Goal: Task Accomplishment & Management: Manage account settings

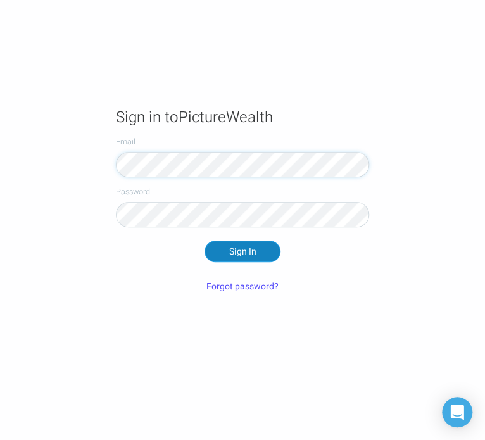
click at [239, 248] on button "Sign In" at bounding box center [243, 252] width 76 height 22
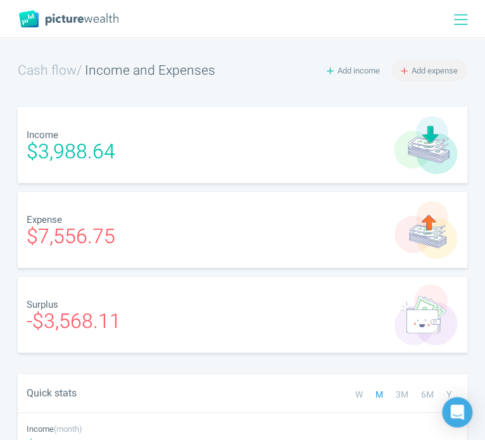
click at [421, 68] on span "Add expense" at bounding box center [435, 71] width 46 height 12
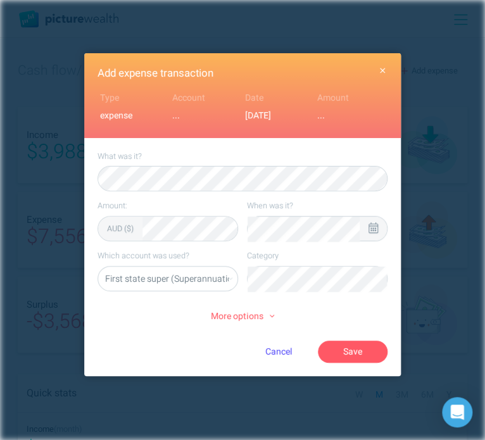
click at [374, 230] on icon at bounding box center [373, 227] width 9 height 11
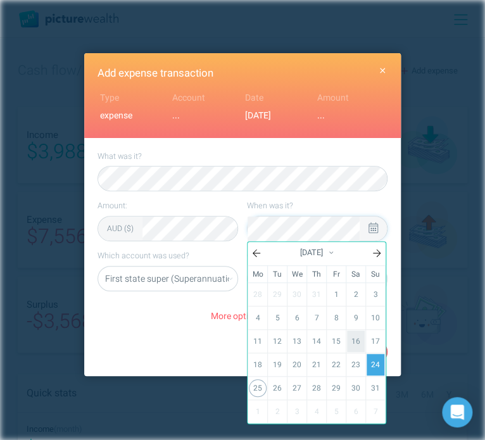
click at [357, 337] on link "16" at bounding box center [356, 342] width 18 height 22
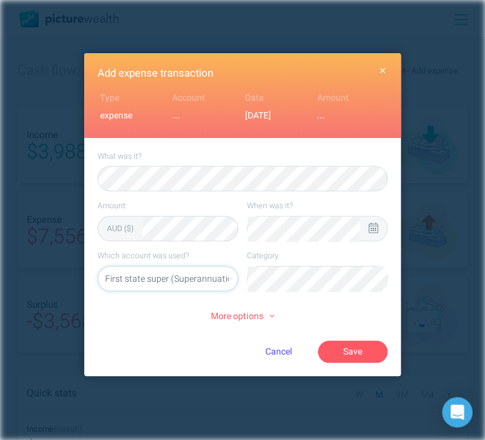
select select "5469"
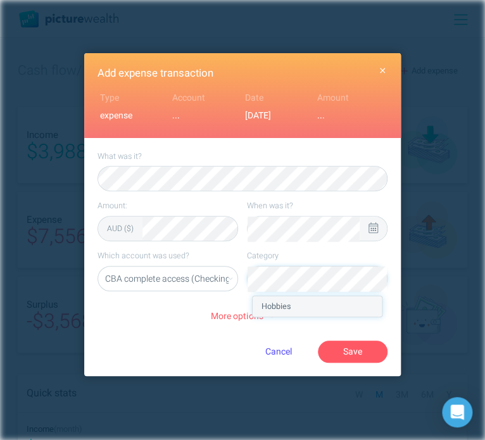
click at [328, 304] on li "Hobbies" at bounding box center [317, 306] width 129 height 20
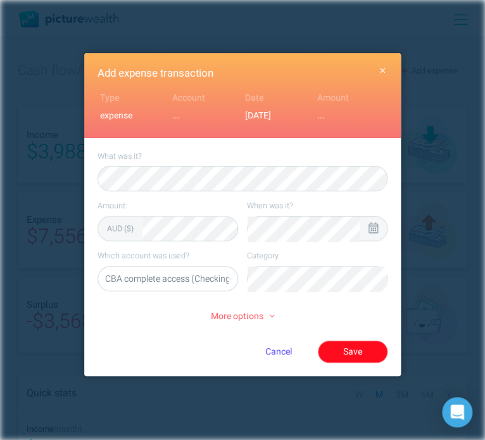
click at [334, 343] on button "Save" at bounding box center [353, 352] width 70 height 22
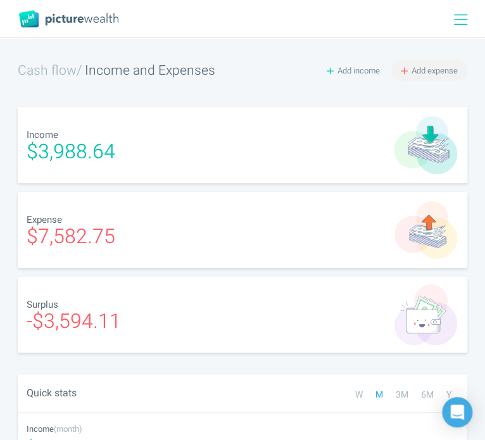
click at [430, 66] on span "Add expense" at bounding box center [435, 71] width 46 height 12
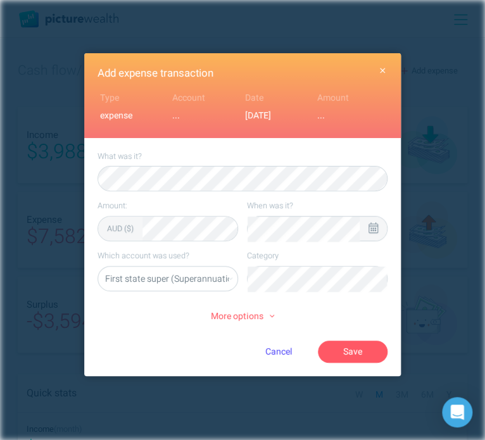
click at [375, 233] on div at bounding box center [373, 228] width 9 height 13
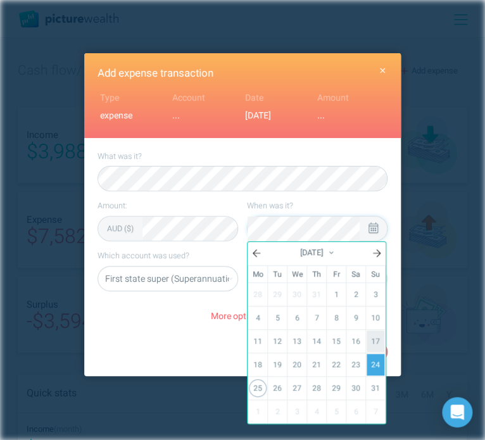
click at [376, 342] on link "17" at bounding box center [376, 342] width 18 height 22
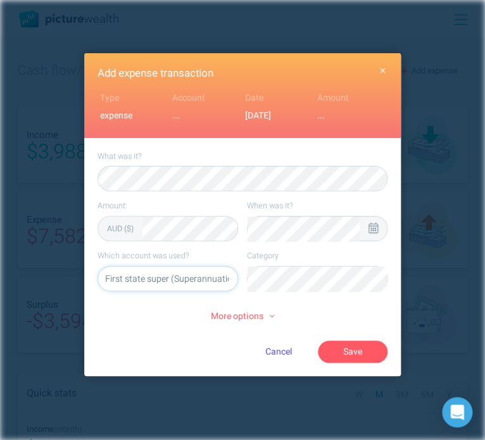
select select "5469"
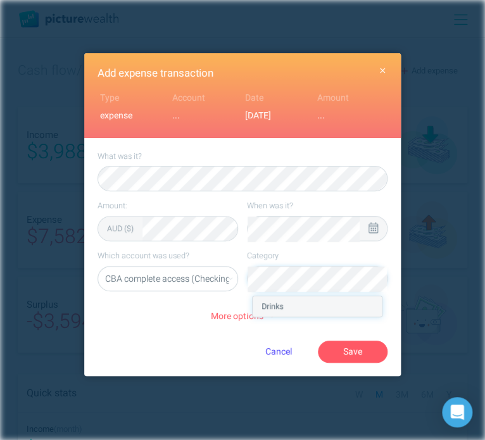
click at [279, 310] on li "Drinks" at bounding box center [317, 306] width 129 height 20
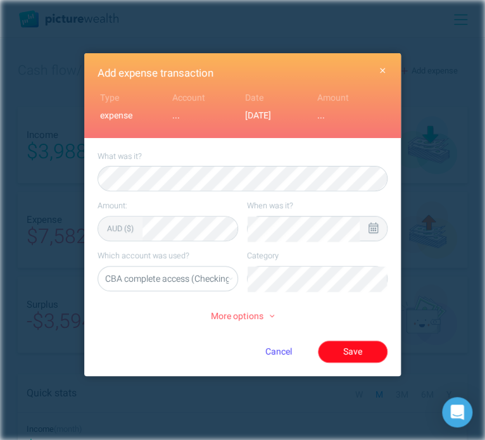
click at [337, 346] on button "Save" at bounding box center [353, 352] width 70 height 22
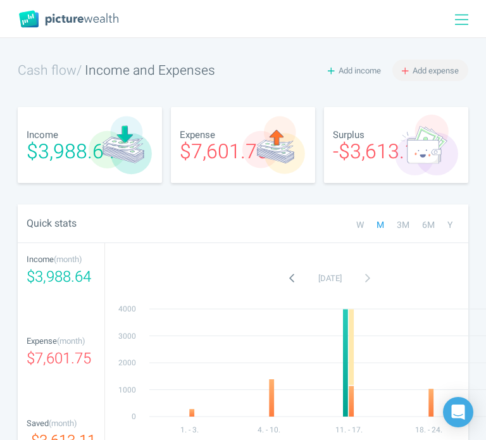
click at [441, 68] on span "Add expense" at bounding box center [436, 71] width 46 height 12
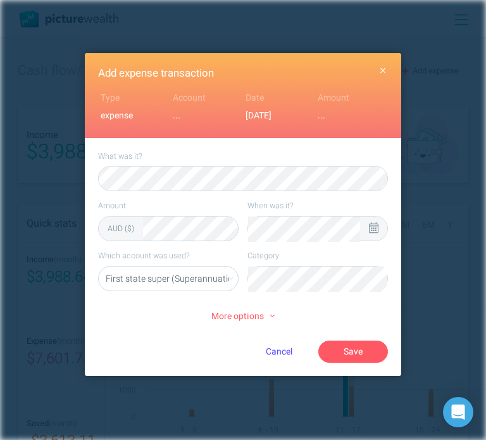
click at [374, 225] on icon at bounding box center [373, 227] width 9 height 11
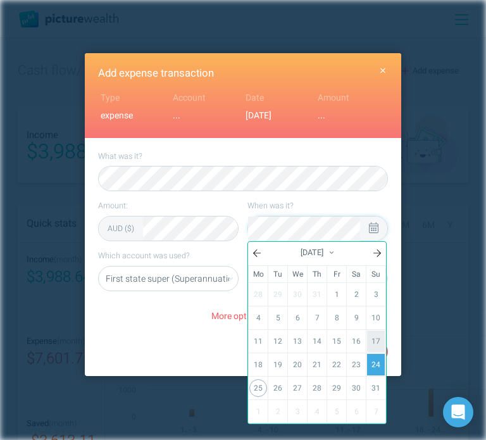
click at [372, 334] on link "17" at bounding box center [376, 342] width 18 height 22
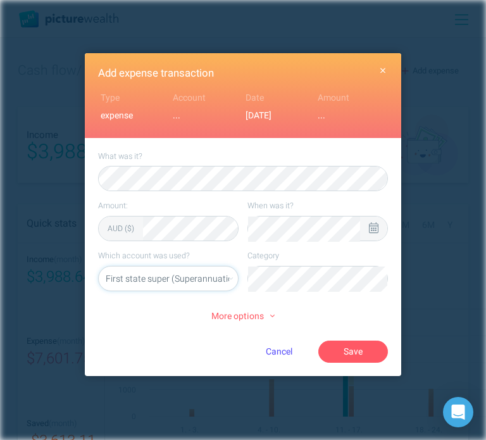
select select "5469"
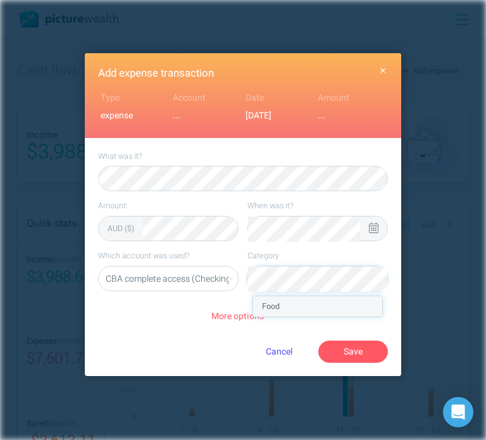
click at [309, 310] on li "Food" at bounding box center [317, 306] width 129 height 20
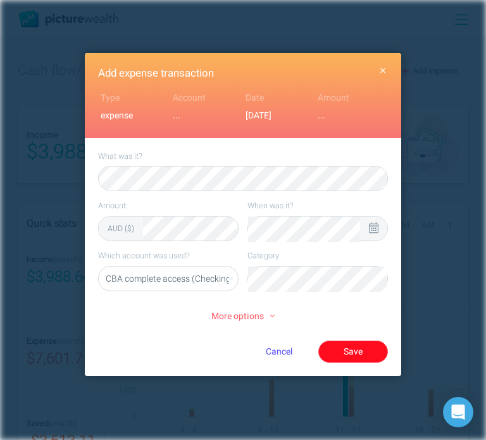
click at [357, 353] on button "Save" at bounding box center [353, 352] width 70 height 22
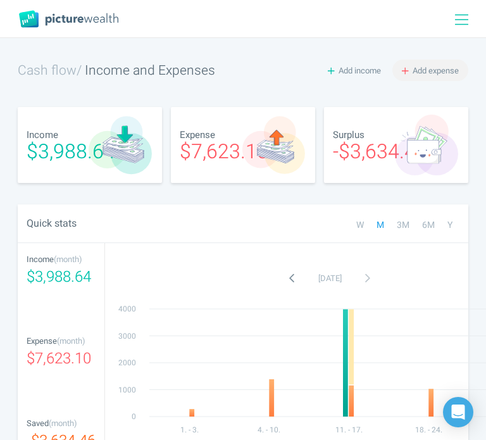
click at [429, 72] on span "Add expense" at bounding box center [436, 71] width 46 height 12
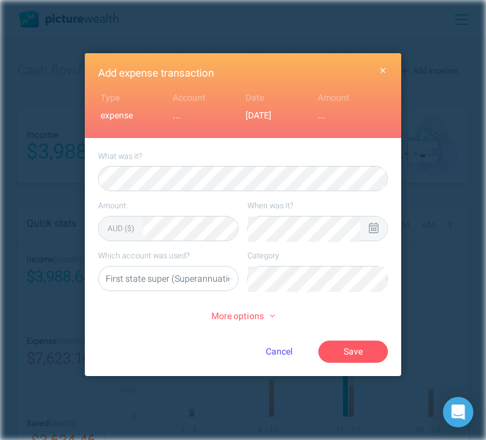
click at [370, 232] on icon at bounding box center [373, 227] width 9 height 11
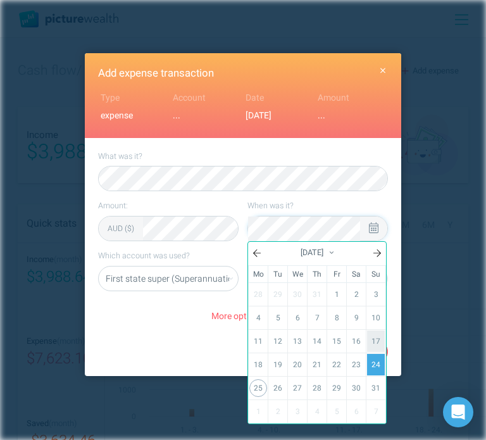
click at [370, 337] on link "17" at bounding box center [376, 342] width 18 height 22
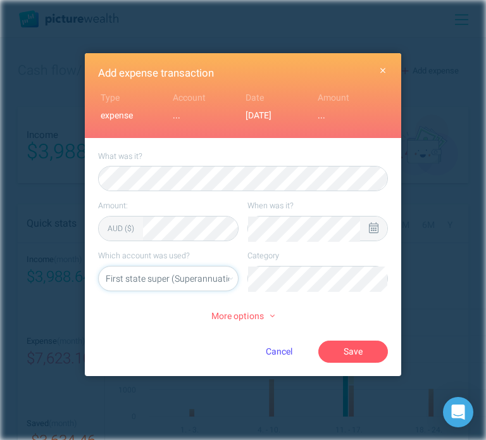
select select "5469"
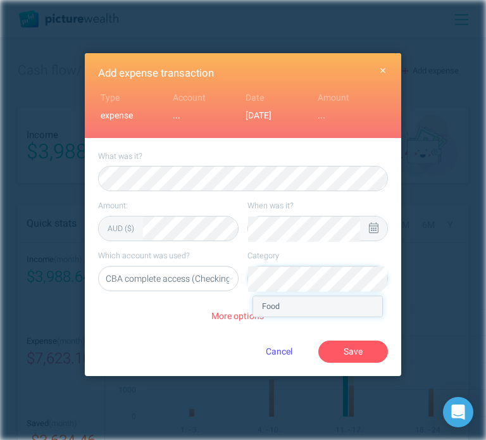
click at [340, 306] on li "Food" at bounding box center [317, 306] width 129 height 20
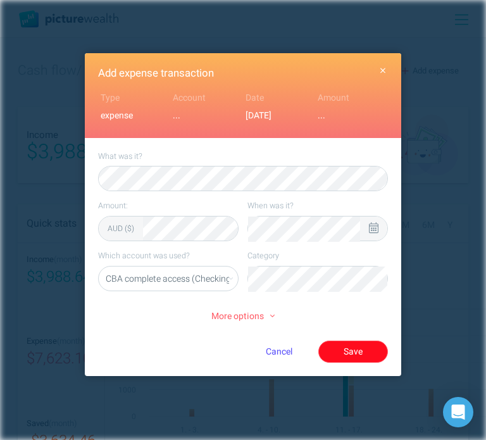
click at [344, 353] on button "Save" at bounding box center [353, 352] width 70 height 22
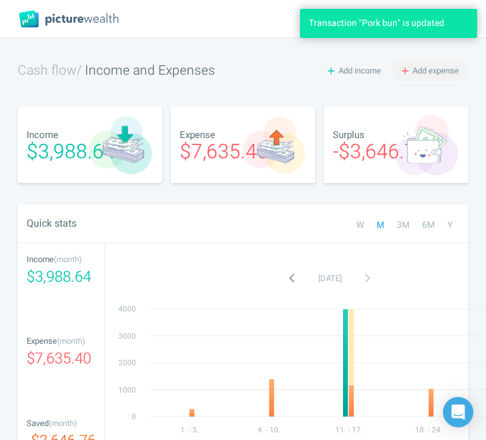
click at [451, 68] on span "Add expense" at bounding box center [436, 71] width 46 height 12
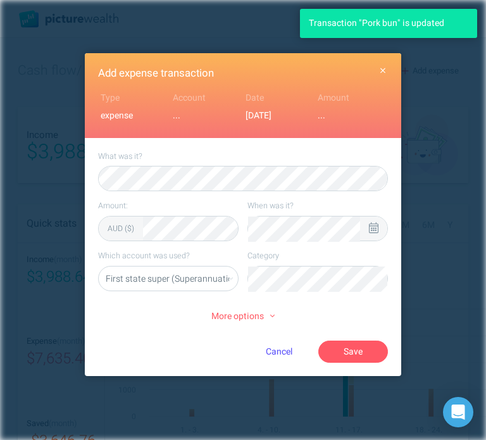
click at [378, 234] on div at bounding box center [373, 228] width 9 height 13
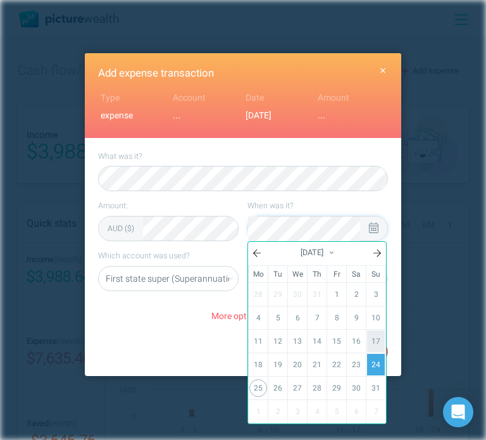
click at [375, 346] on link "17" at bounding box center [376, 342] width 18 height 22
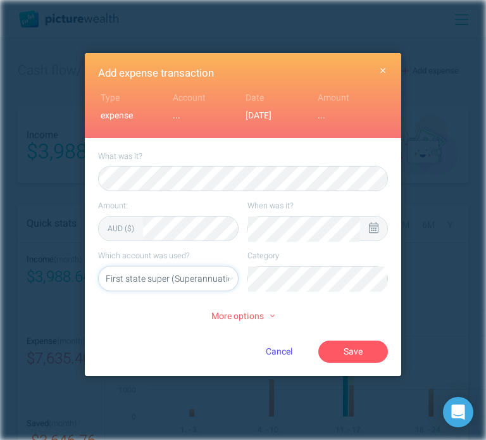
select select "5469"
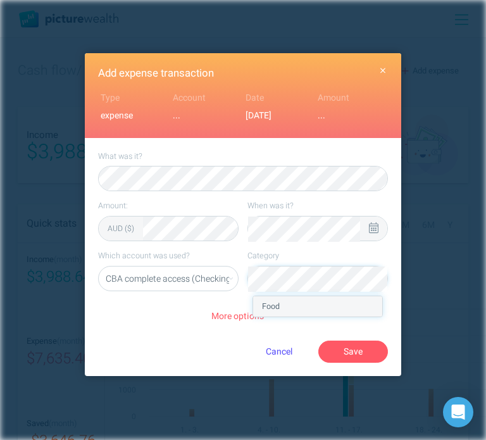
click at [308, 312] on li "Food" at bounding box center [317, 306] width 129 height 20
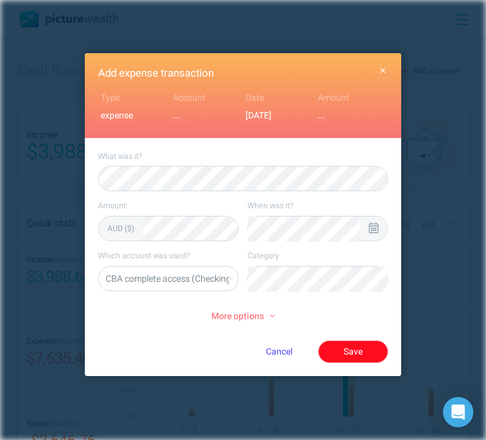
click at [359, 353] on button "Save" at bounding box center [353, 352] width 70 height 22
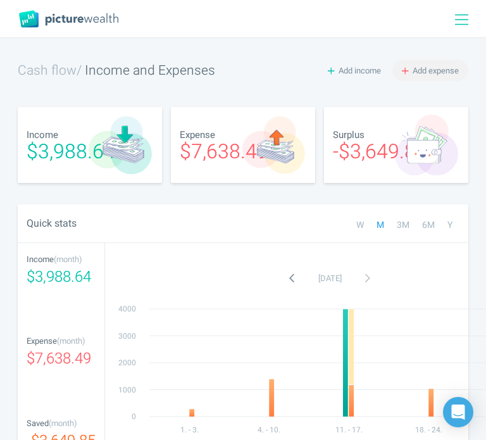
click at [417, 74] on span "Add expense" at bounding box center [436, 71] width 46 height 12
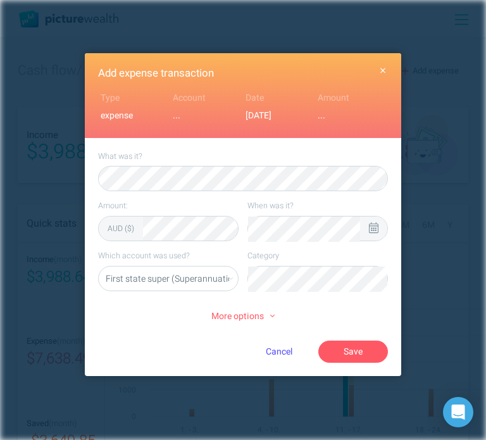
click at [372, 223] on icon at bounding box center [373, 227] width 9 height 11
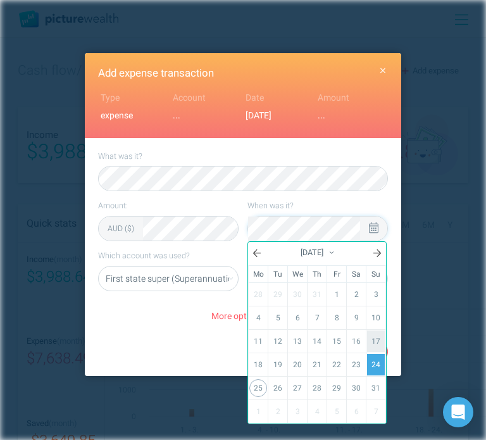
click at [372, 345] on link "17" at bounding box center [376, 342] width 18 height 22
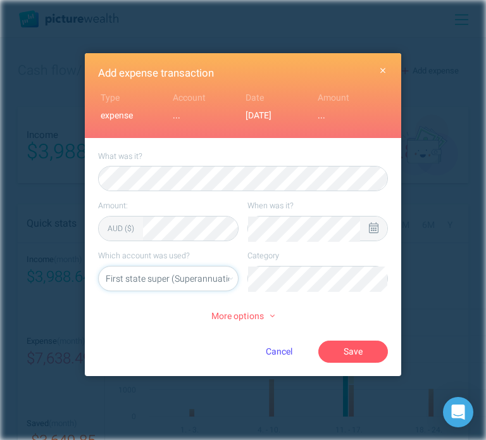
select select "5469"
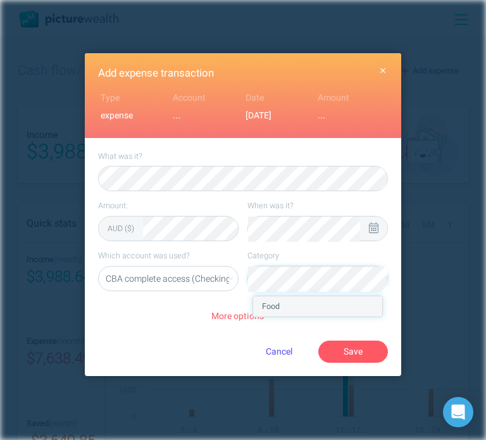
click at [306, 302] on li "Food" at bounding box center [317, 306] width 129 height 20
click at [334, 312] on li "Home Improvement" at bounding box center [317, 306] width 129 height 20
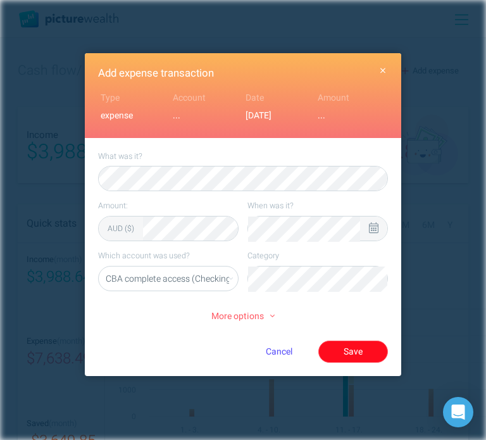
click at [344, 351] on button "Save" at bounding box center [353, 352] width 70 height 22
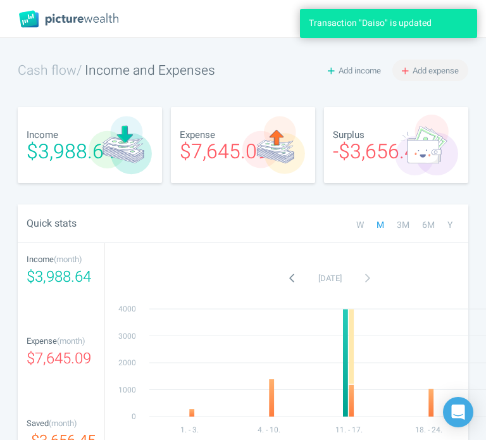
click at [438, 70] on span "Add expense" at bounding box center [436, 71] width 46 height 12
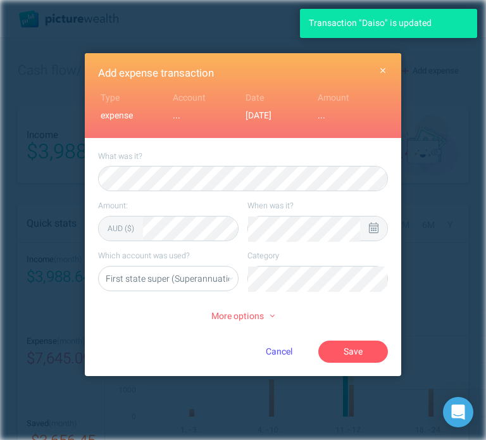
click at [373, 225] on icon at bounding box center [373, 227] width 9 height 11
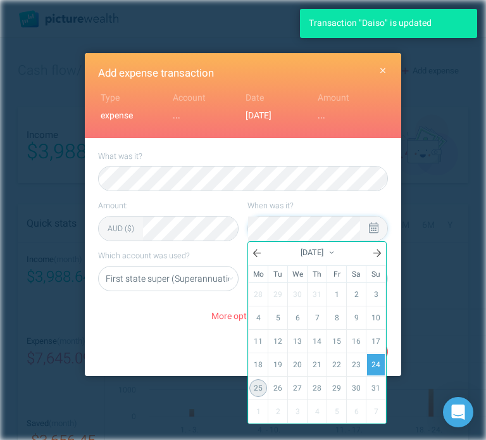
click at [255, 384] on link "25" at bounding box center [258, 388] width 18 height 18
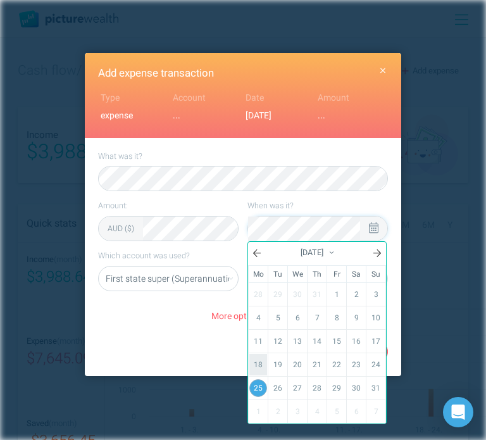
click at [258, 361] on link "18" at bounding box center [258, 365] width 18 height 22
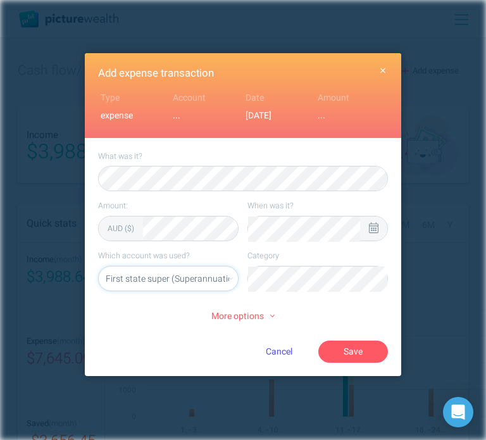
select select "5469"
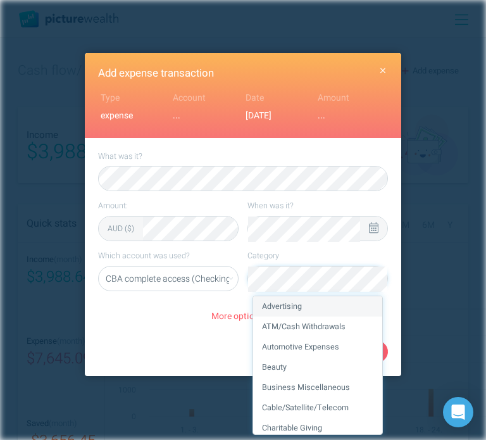
click at [370, 227] on icon at bounding box center [373, 227] width 9 height 11
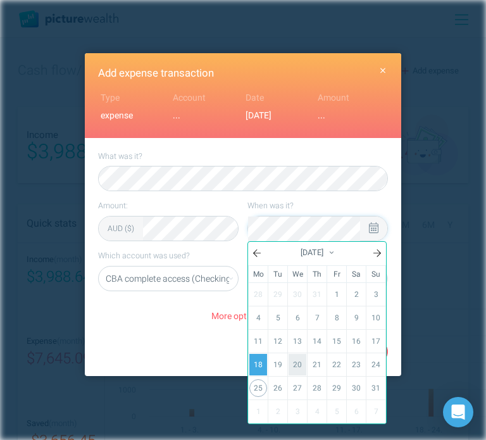
click at [300, 366] on link "20" at bounding box center [298, 365] width 18 height 22
click at [128, 327] on div "More options" at bounding box center [243, 316] width 290 height 32
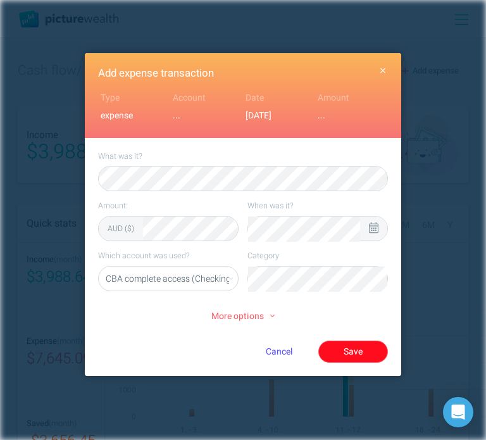
click at [364, 350] on button "Save" at bounding box center [353, 352] width 70 height 22
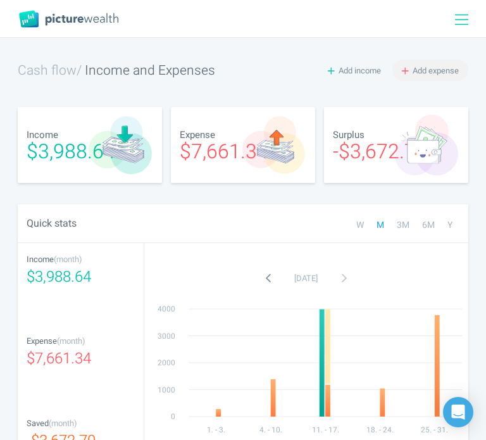
click at [399, 70] on button "Add expense" at bounding box center [431, 71] width 76 height 22
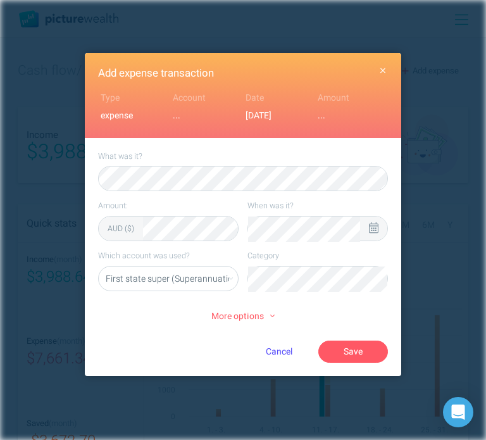
click at [377, 233] on div at bounding box center [373, 228] width 9 height 13
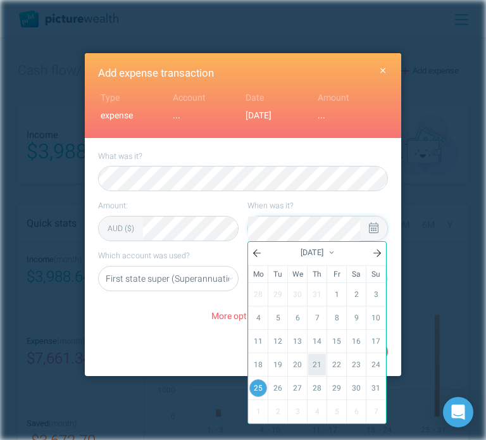
click at [314, 358] on link "21" at bounding box center [317, 365] width 18 height 22
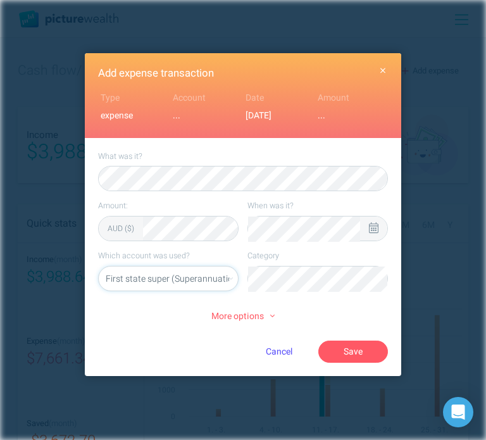
select select "5469"
click at [484, 11] on div "Add expense transaction Type expense Account ... Date [DATE] Amount ... What wa…" at bounding box center [243, 220] width 486 height 440
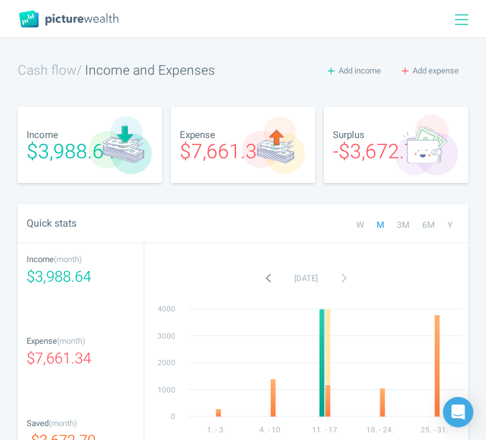
click at [328, 305] on icon "0 1000 2000 3000 4000 1. - 3. 4. - 10. 11. - 17. 18. - 24. 25. - 31." at bounding box center [306, 372] width 324 height 139
click at [425, 66] on span "Add expense" at bounding box center [436, 71] width 46 height 12
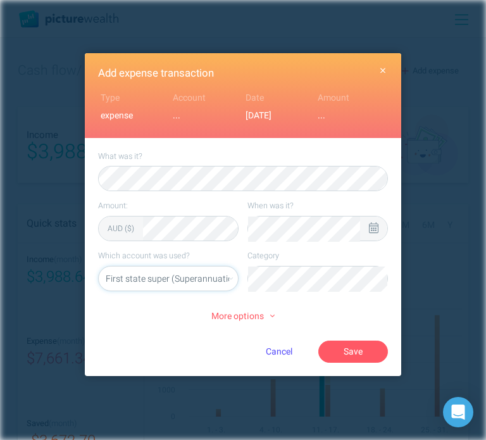
select select "5469"
click at [326, 303] on li "Food" at bounding box center [317, 306] width 129 height 20
click at [380, 236] on div at bounding box center [373, 229] width 27 height 24
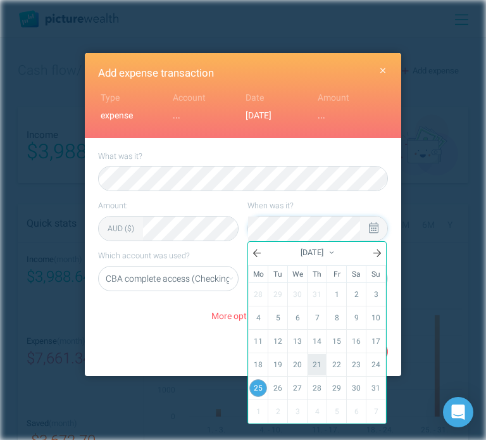
click at [324, 358] on link "21" at bounding box center [317, 365] width 18 height 22
click at [201, 347] on div "Cancel Save" at bounding box center [291, 352] width 193 height 22
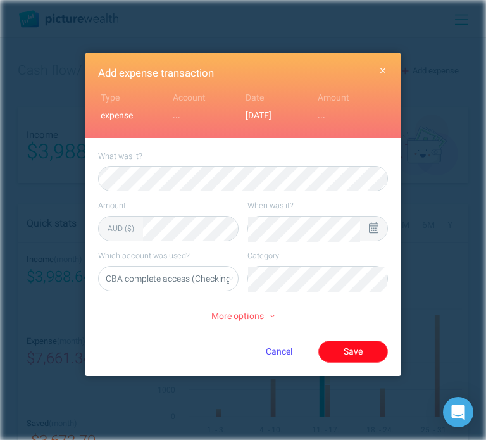
click at [355, 346] on button "Save" at bounding box center [353, 352] width 70 height 22
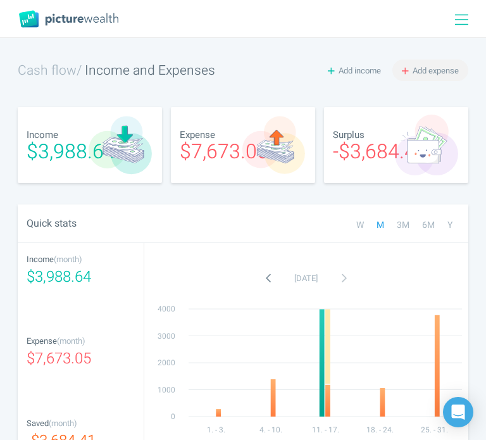
click at [422, 68] on span "Add expense" at bounding box center [436, 71] width 46 height 12
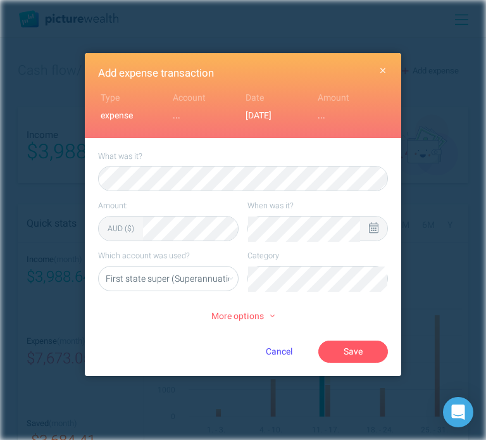
click at [379, 225] on icon at bounding box center [373, 227] width 9 height 11
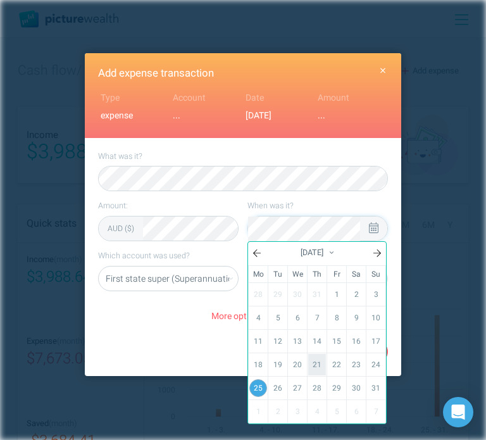
click at [314, 355] on link "21" at bounding box center [317, 365] width 18 height 22
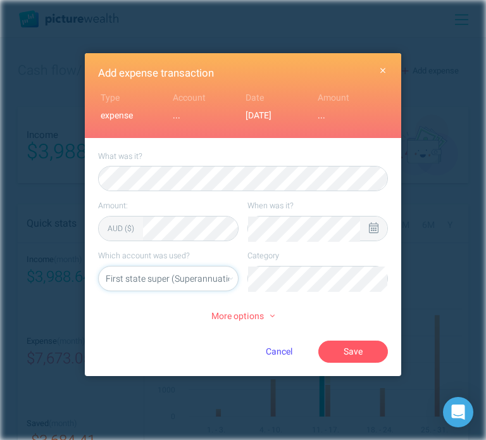
select select "5469"
click at [298, 304] on li "Food" at bounding box center [317, 306] width 129 height 20
click at [354, 355] on button "Save" at bounding box center [353, 352] width 70 height 22
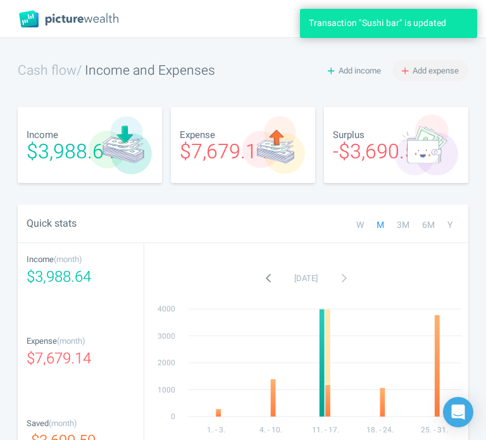
click at [432, 67] on span "Add expense" at bounding box center [436, 71] width 46 height 12
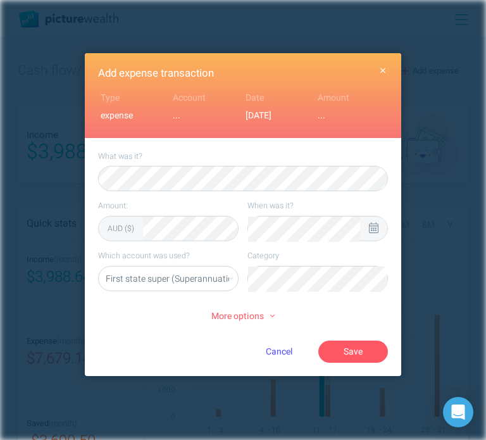
click at [374, 224] on icon at bounding box center [373, 227] width 9 height 11
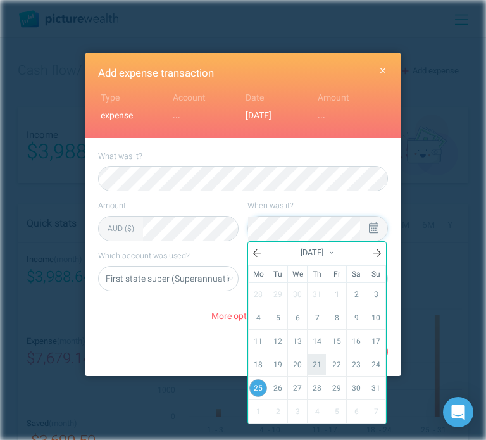
click at [313, 363] on link "21" at bounding box center [317, 365] width 18 height 22
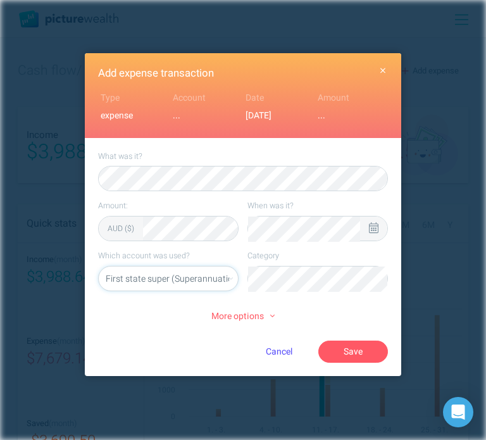
select select "5469"
click at [324, 305] on li "Restaurants" at bounding box center [317, 306] width 129 height 20
click at [357, 353] on button "Save" at bounding box center [353, 352] width 70 height 22
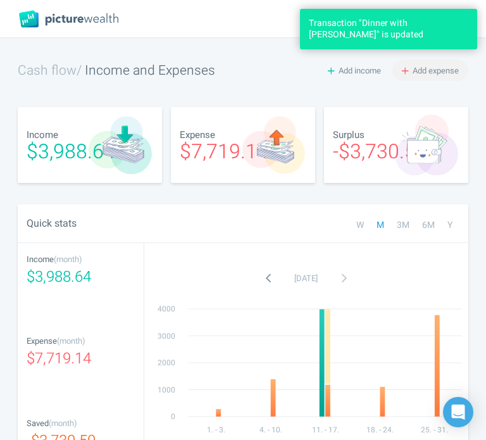
click at [436, 68] on span "Add expense" at bounding box center [436, 71] width 46 height 12
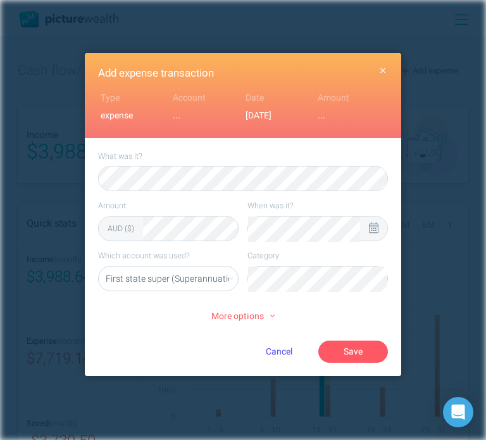
click at [375, 227] on icon at bounding box center [373, 227] width 9 height 11
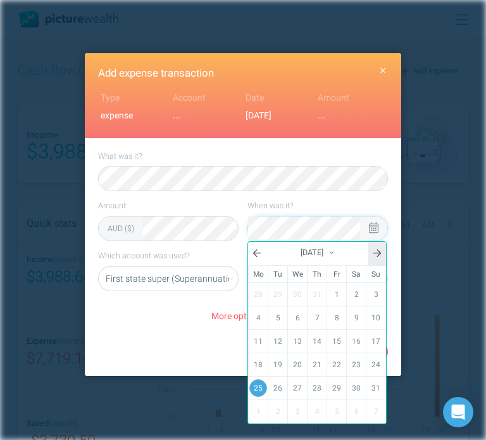
click at [385, 247] on link at bounding box center [378, 253] width 18 height 23
click at [279, 314] on link "9" at bounding box center [278, 318] width 18 height 22
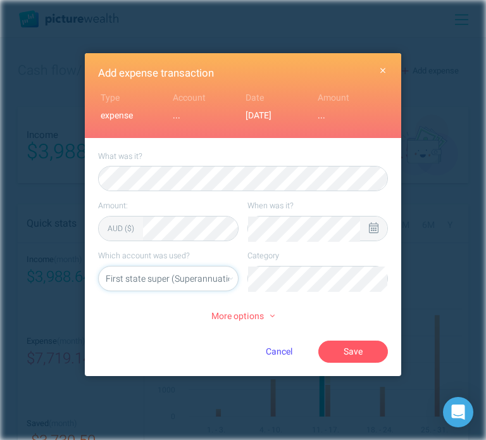
select select "5469"
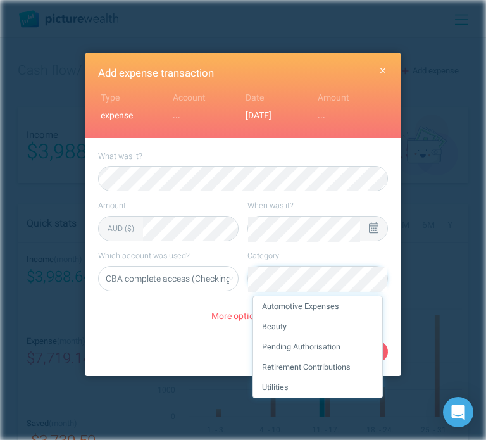
click at [299, 398] on li "Utilities" at bounding box center [317, 387] width 129 height 20
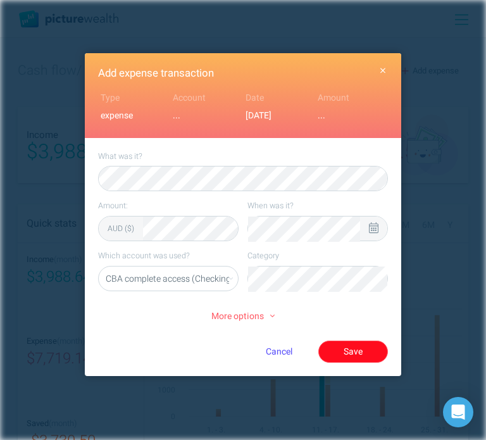
click at [360, 350] on button "Save" at bounding box center [353, 352] width 70 height 22
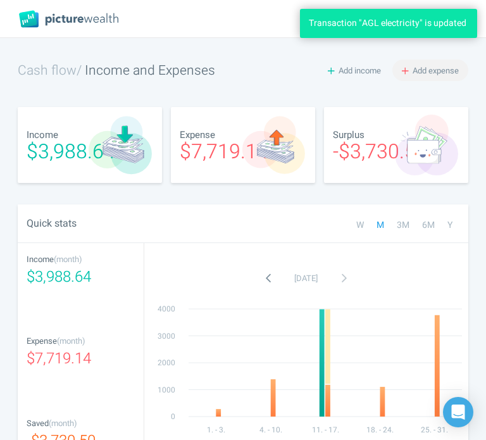
click at [424, 66] on span "Add expense" at bounding box center [436, 71] width 46 height 12
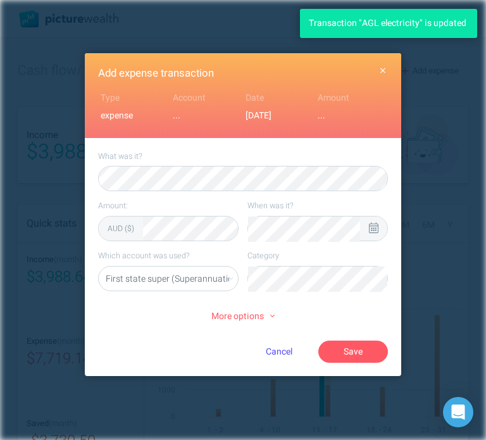
click at [379, 222] on icon at bounding box center [373, 227] width 9 height 11
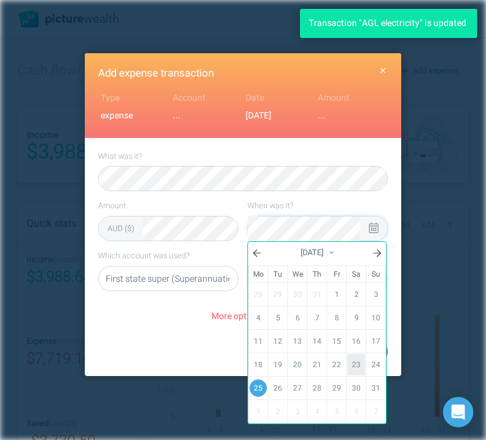
click at [360, 361] on link "23" at bounding box center [357, 365] width 18 height 22
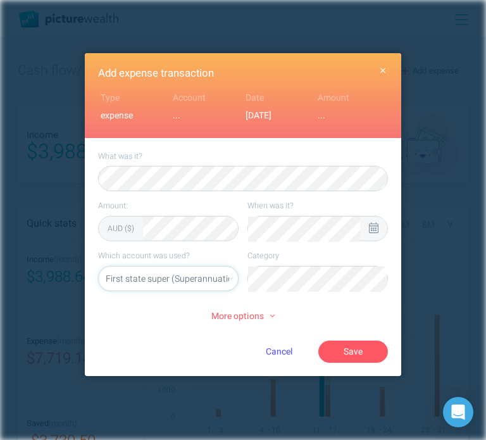
select select "5469"
click at [312, 303] on li "Food" at bounding box center [317, 306] width 129 height 20
click at [355, 350] on button "Save" at bounding box center [353, 352] width 70 height 22
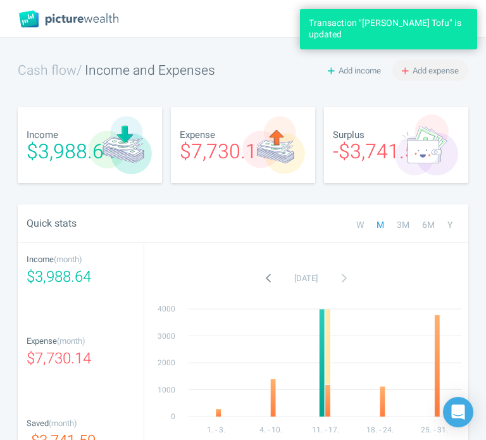
click at [413, 70] on span "Add expense" at bounding box center [436, 71] width 46 height 12
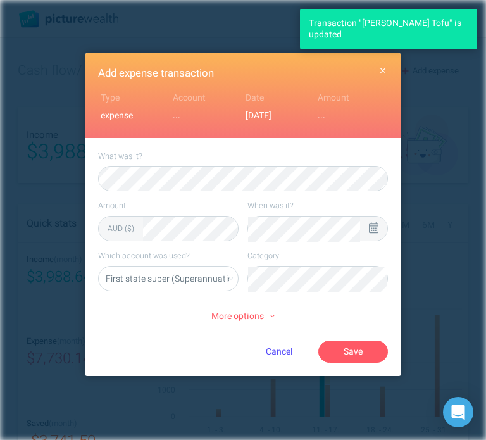
click at [374, 218] on div at bounding box center [373, 229] width 27 height 24
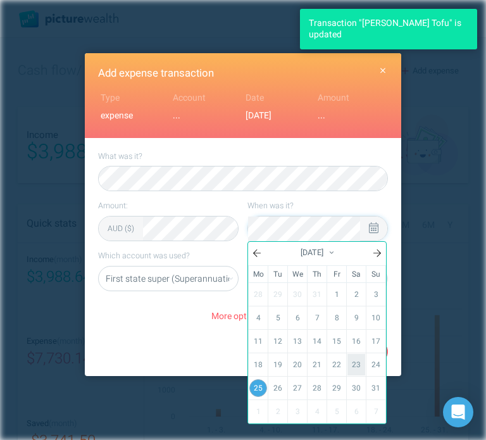
click at [360, 362] on link "23" at bounding box center [357, 365] width 18 height 22
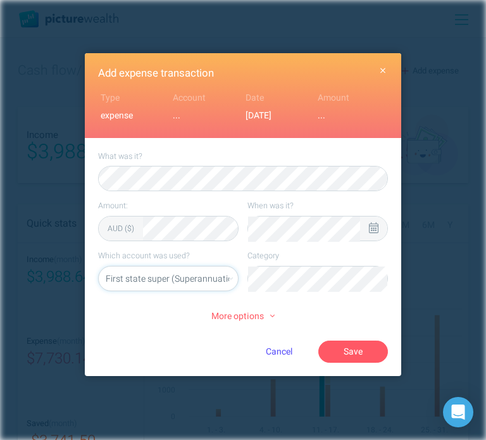
select select "5469"
click at [326, 315] on li "Food" at bounding box center [317, 306] width 129 height 20
click at [354, 356] on button "Save" at bounding box center [353, 352] width 70 height 22
click at [367, 367] on div "What was it? Amount: AUD ($) When was it? Which account was used? First state s…" at bounding box center [243, 257] width 317 height 238
click at [216, 205] on label "Amount:" at bounding box center [168, 205] width 141 height 11
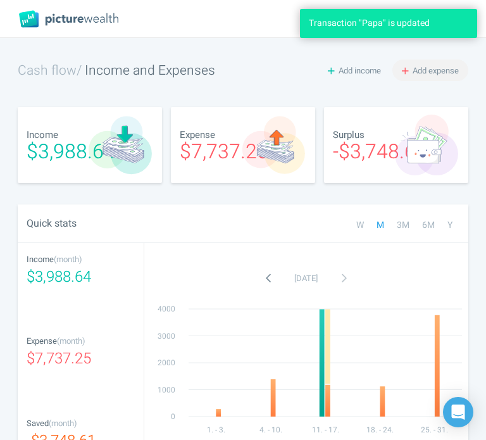
click at [443, 66] on span "Add expense" at bounding box center [436, 71] width 46 height 12
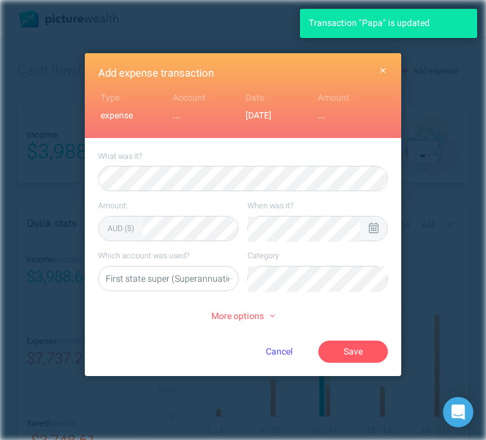
click at [365, 226] on div at bounding box center [373, 229] width 27 height 24
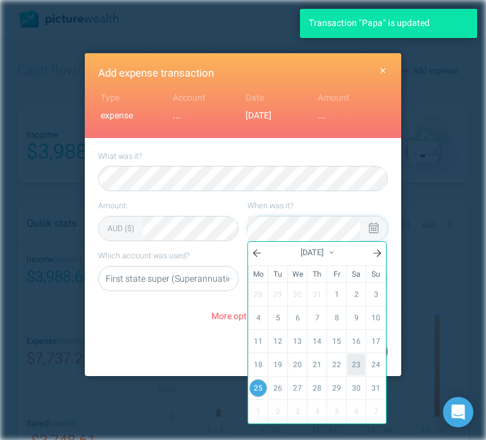
click at [360, 360] on link "23" at bounding box center [357, 365] width 18 height 22
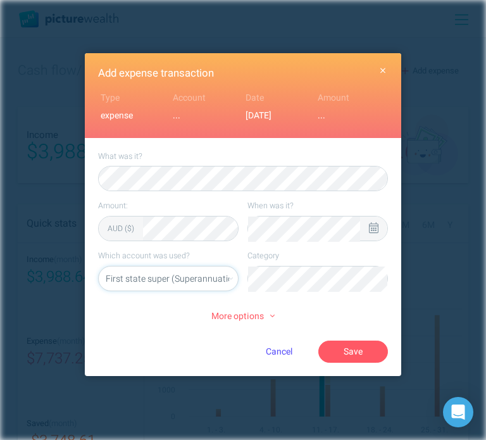
select select "5469"
click at [314, 317] on li "Groceries" at bounding box center [317, 306] width 129 height 20
click at [351, 353] on button "Save" at bounding box center [353, 352] width 70 height 22
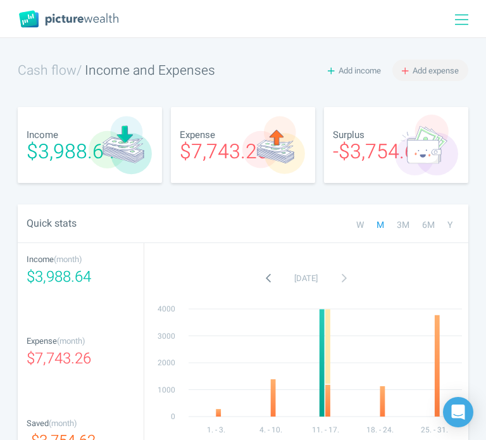
click at [432, 69] on span "Add expense" at bounding box center [436, 71] width 46 height 12
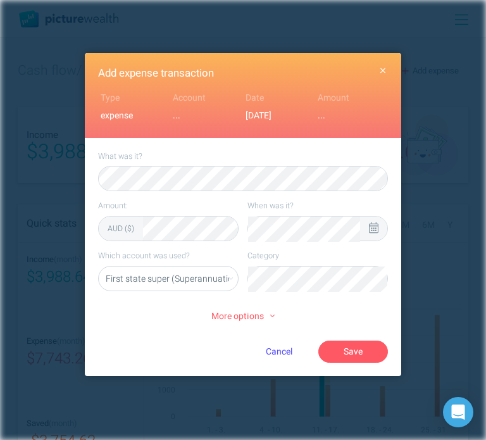
click at [382, 222] on div at bounding box center [373, 229] width 27 height 24
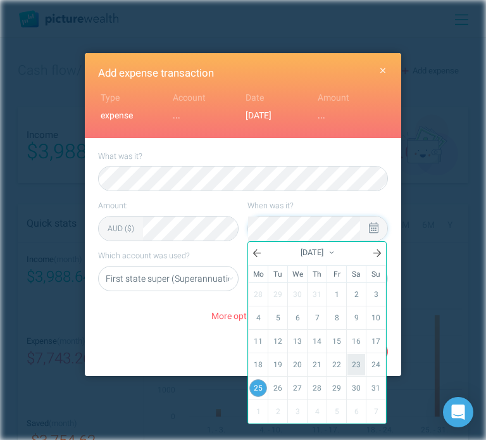
click at [354, 360] on link "23" at bounding box center [357, 365] width 18 height 22
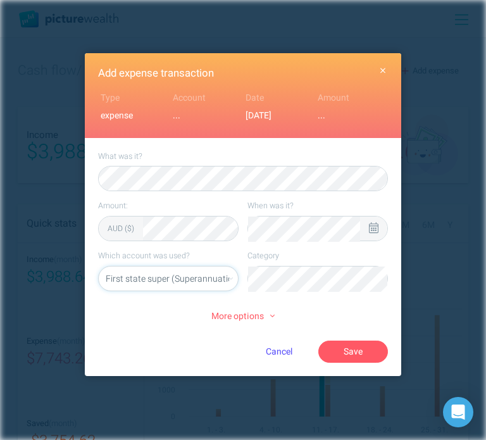
select select "5469"
click at [320, 309] on li "Food" at bounding box center [317, 306] width 129 height 20
click at [362, 350] on button "Save" at bounding box center [353, 352] width 70 height 22
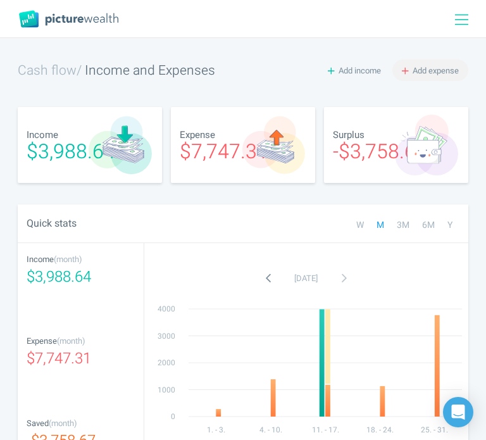
click at [426, 65] on span "Add expense" at bounding box center [436, 71] width 46 height 12
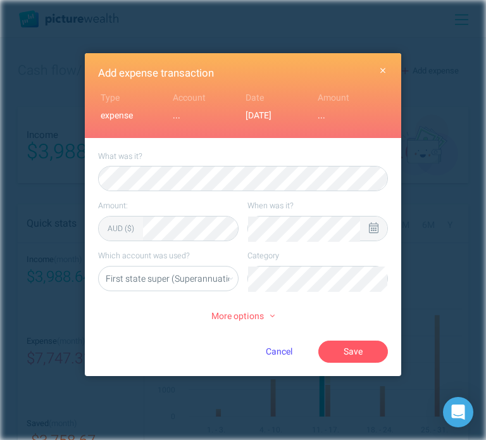
click at [372, 222] on icon at bounding box center [373, 227] width 9 height 11
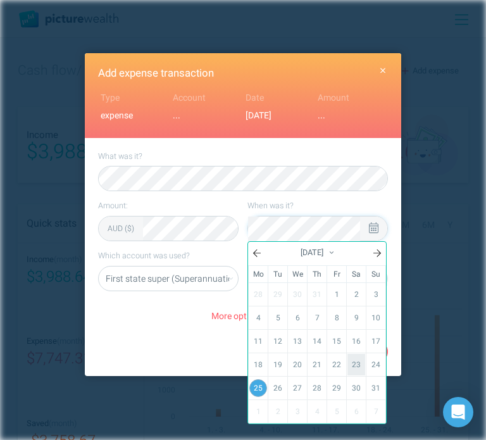
click at [359, 359] on link "23" at bounding box center [357, 365] width 18 height 22
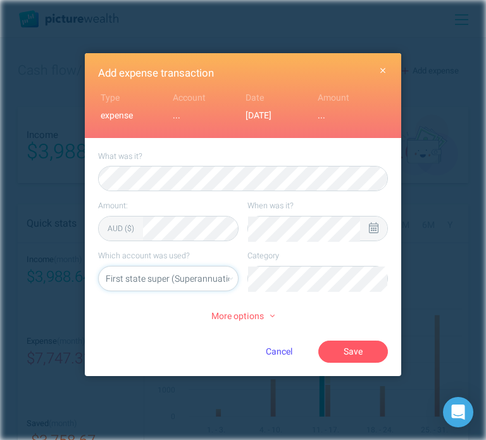
select select "5469"
click at [304, 312] on li "Drinks" at bounding box center [317, 306] width 129 height 20
click at [362, 346] on button "Save" at bounding box center [353, 352] width 70 height 22
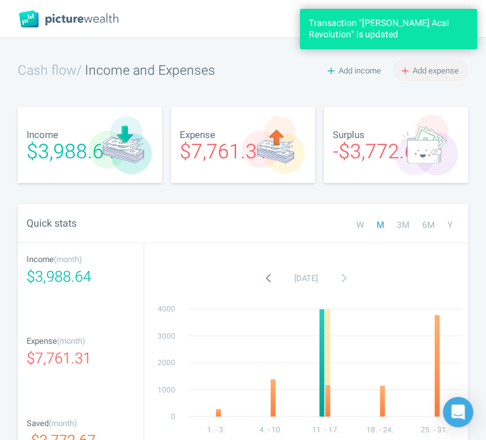
click at [446, 65] on span "Add expense" at bounding box center [436, 71] width 46 height 12
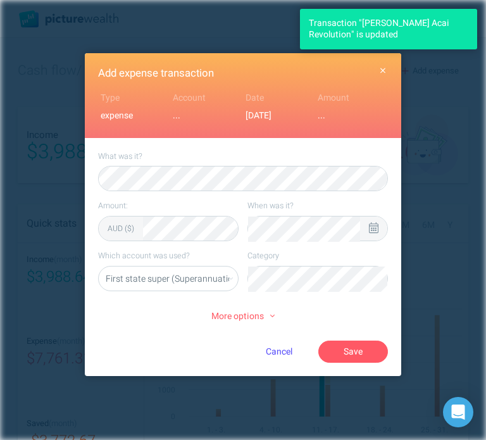
click at [372, 227] on icon at bounding box center [373, 227] width 9 height 11
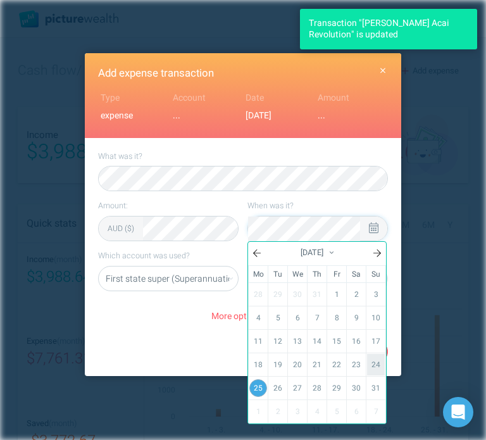
click at [382, 362] on link "24" at bounding box center [376, 365] width 18 height 22
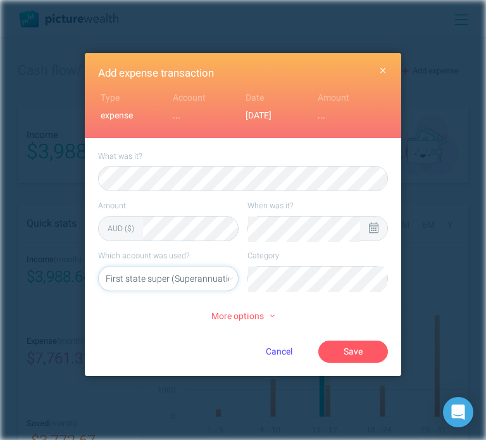
select select "5469"
click at [320, 309] on li "Groceries" at bounding box center [317, 306] width 129 height 20
click at [378, 227] on icon at bounding box center [373, 227] width 9 height 11
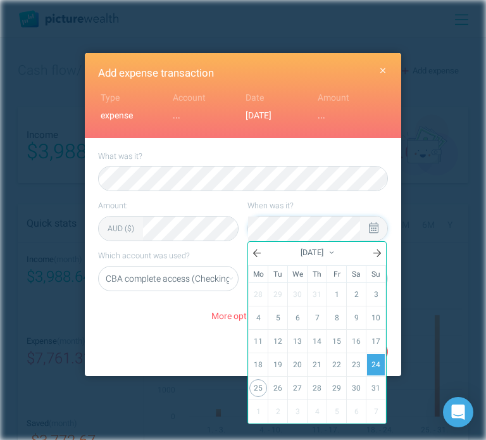
click at [384, 232] on div at bounding box center [373, 229] width 27 height 24
click at [370, 232] on icon at bounding box center [373, 227] width 9 height 11
click at [203, 353] on div "Cancel Save" at bounding box center [291, 352] width 193 height 22
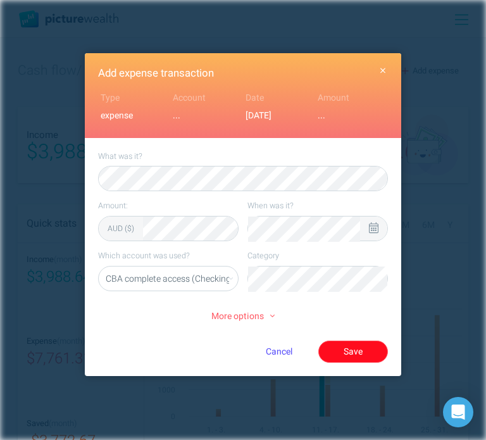
click at [363, 342] on button "Save" at bounding box center [353, 352] width 70 height 22
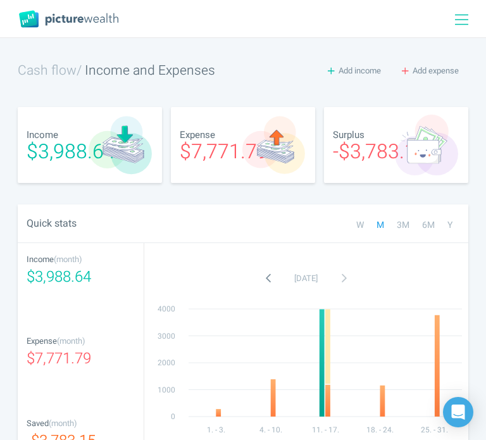
click at [466, 17] on icon at bounding box center [461, 19] width 13 height 15
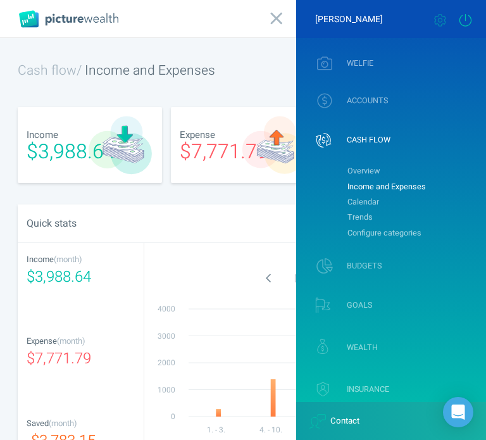
click at [465, 23] on icon at bounding box center [466, 20] width 16 height 13
